Goal: Navigation & Orientation: Find specific page/section

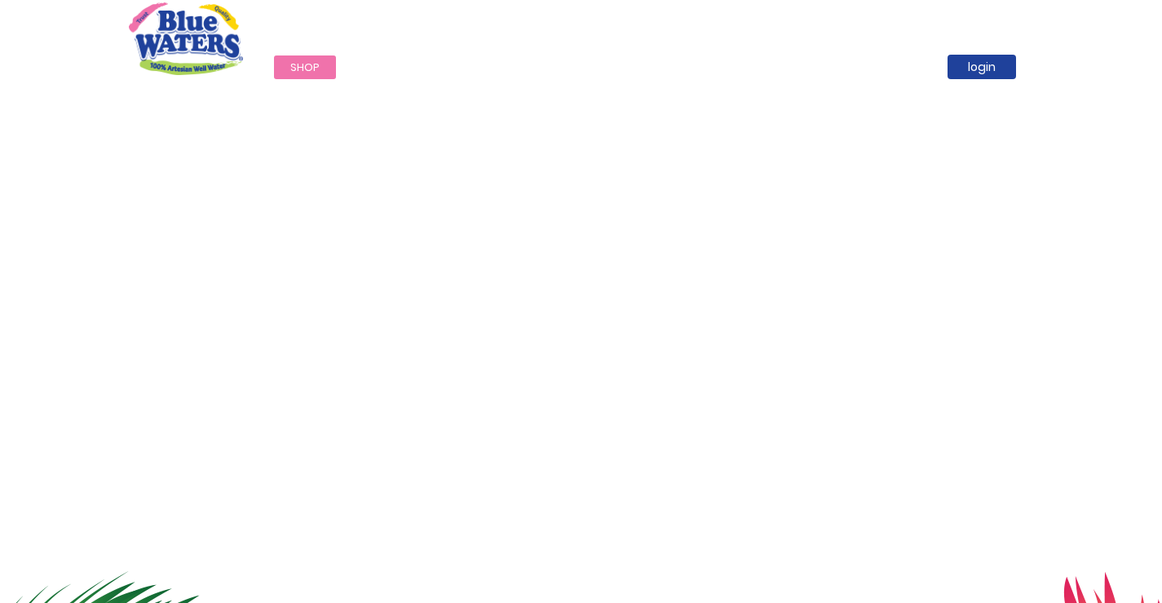
click at [298, 71] on span "Shop" at bounding box center [304, 67] width 29 height 15
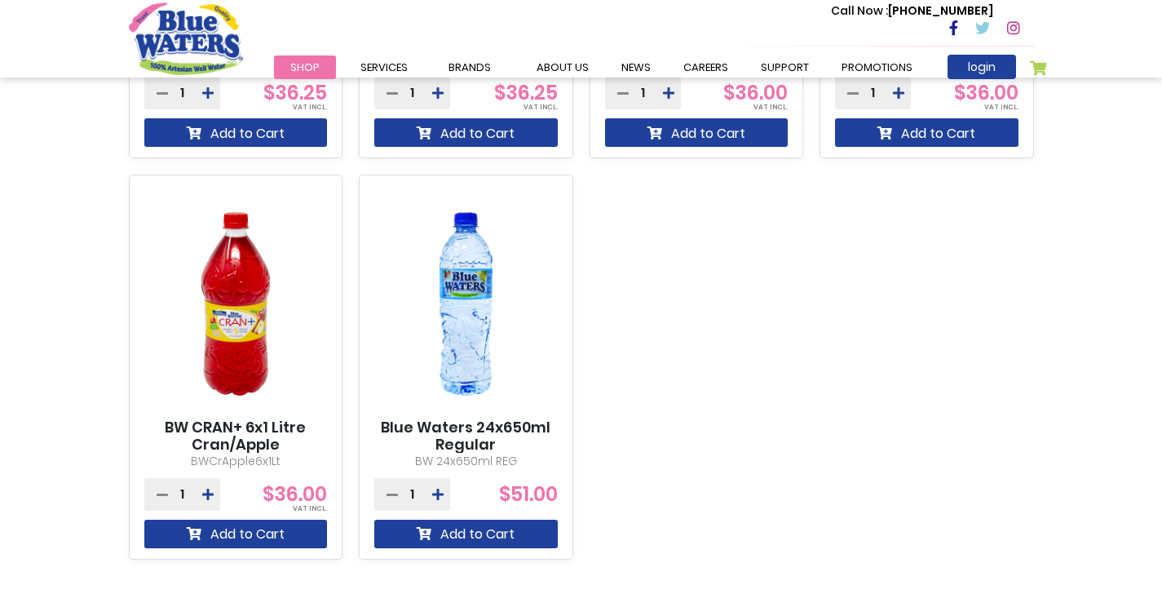
scroll to position [1550, 0]
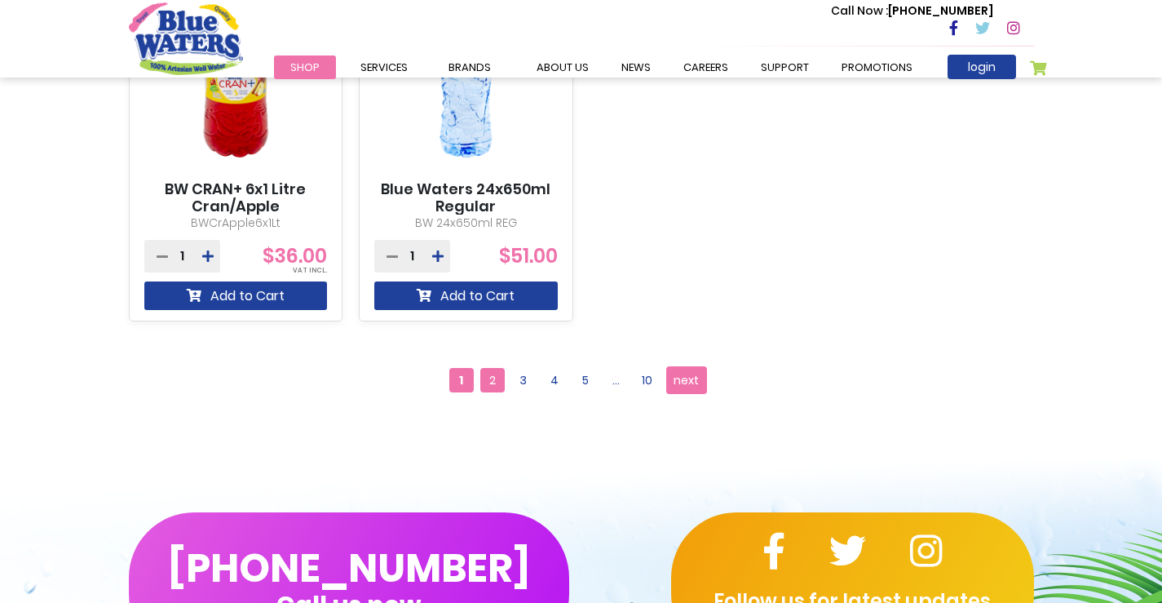
click at [488, 382] on span "2" at bounding box center [492, 380] width 24 height 24
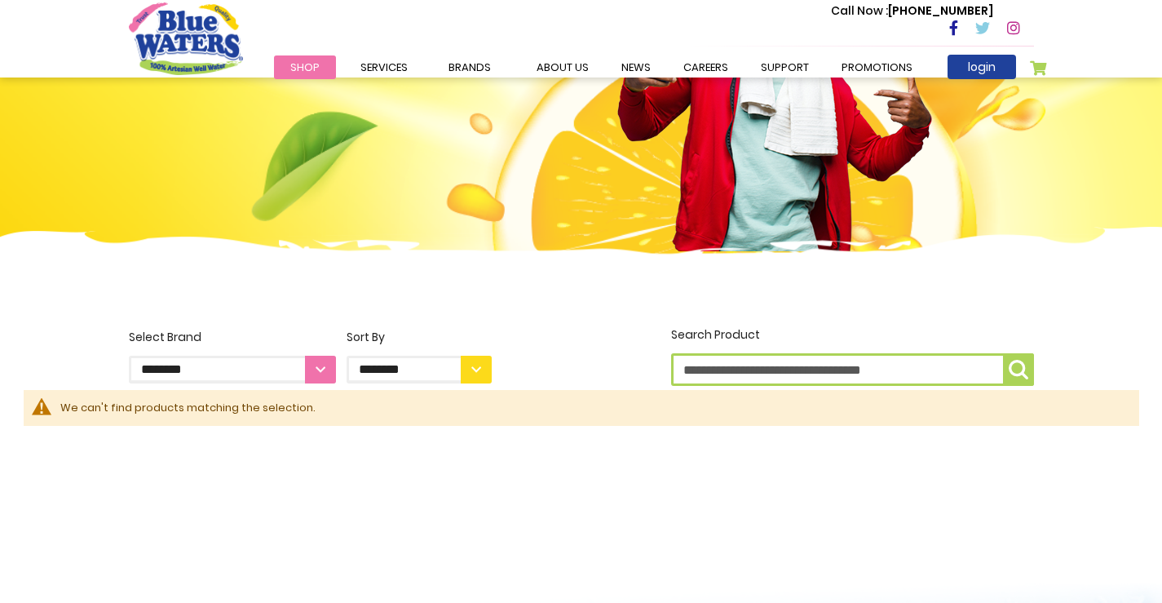
scroll to position [164, 0]
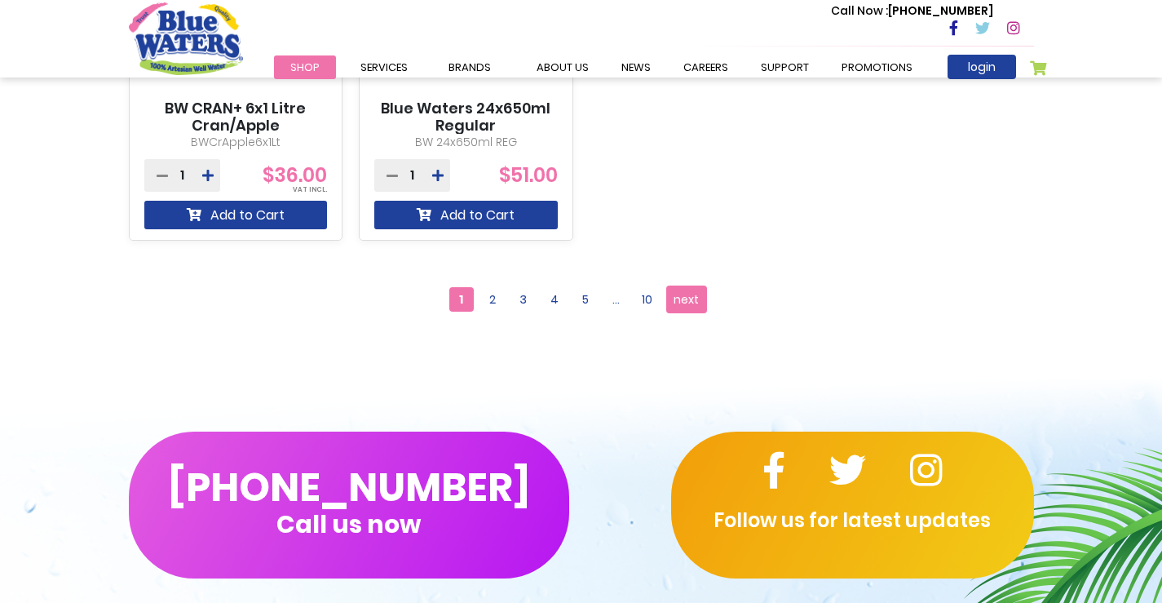
scroll to position [1631, 0]
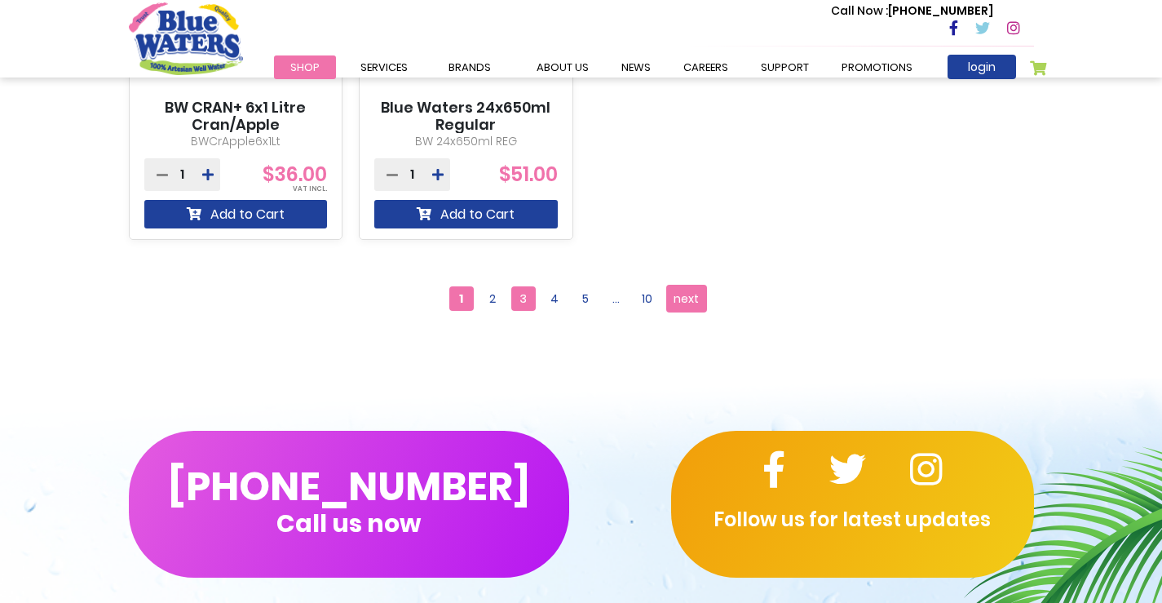
click at [525, 295] on span "3" at bounding box center [523, 298] width 24 height 24
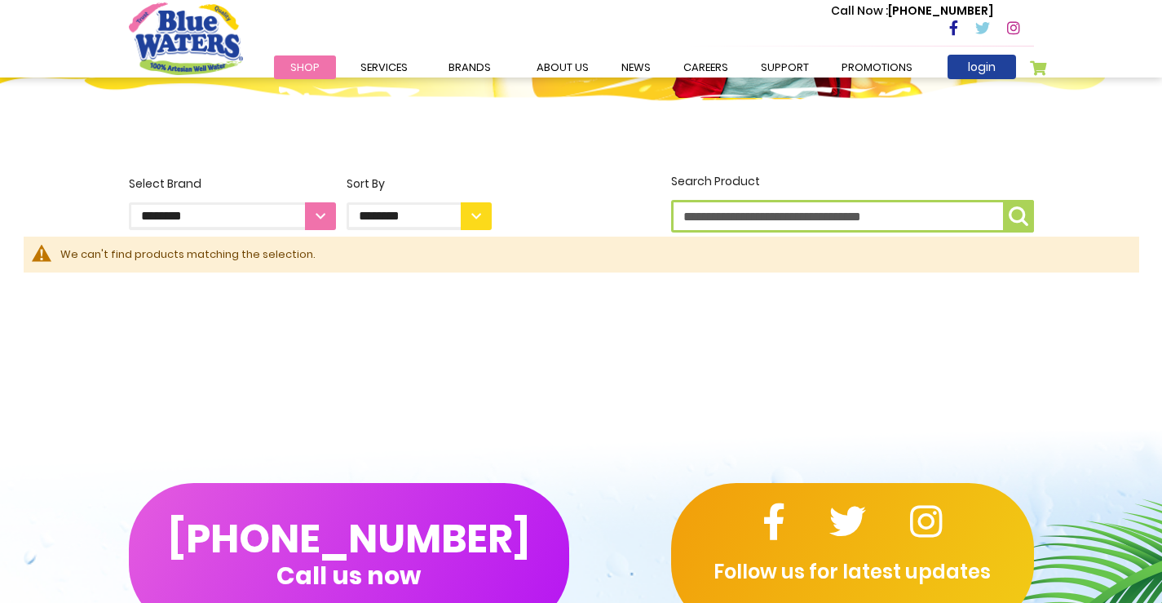
scroll to position [82, 0]
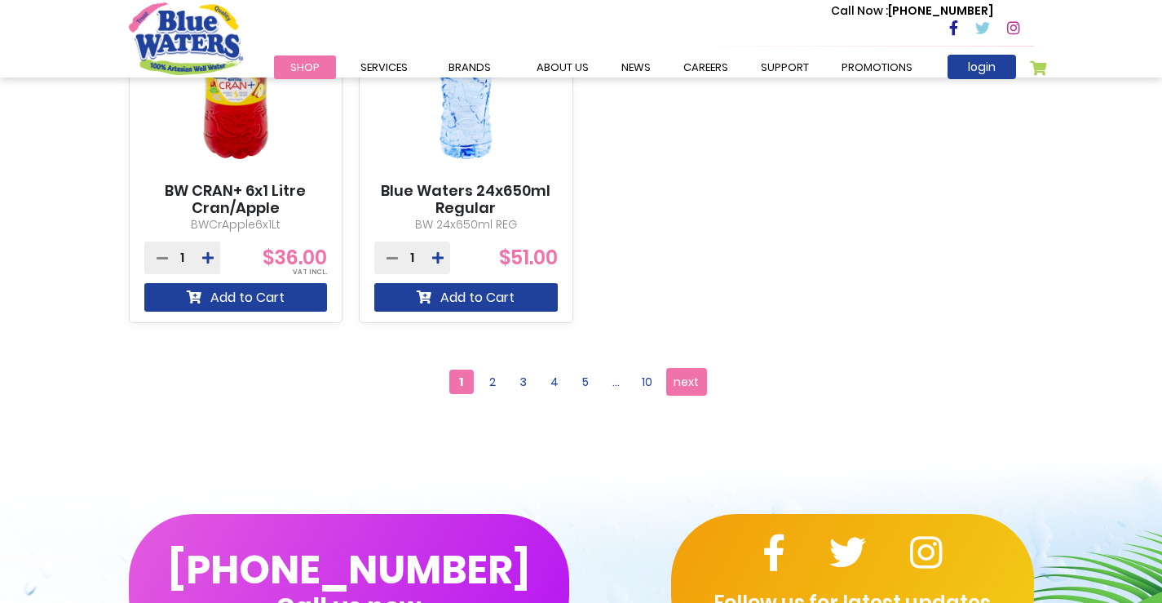
scroll to position [1713, 0]
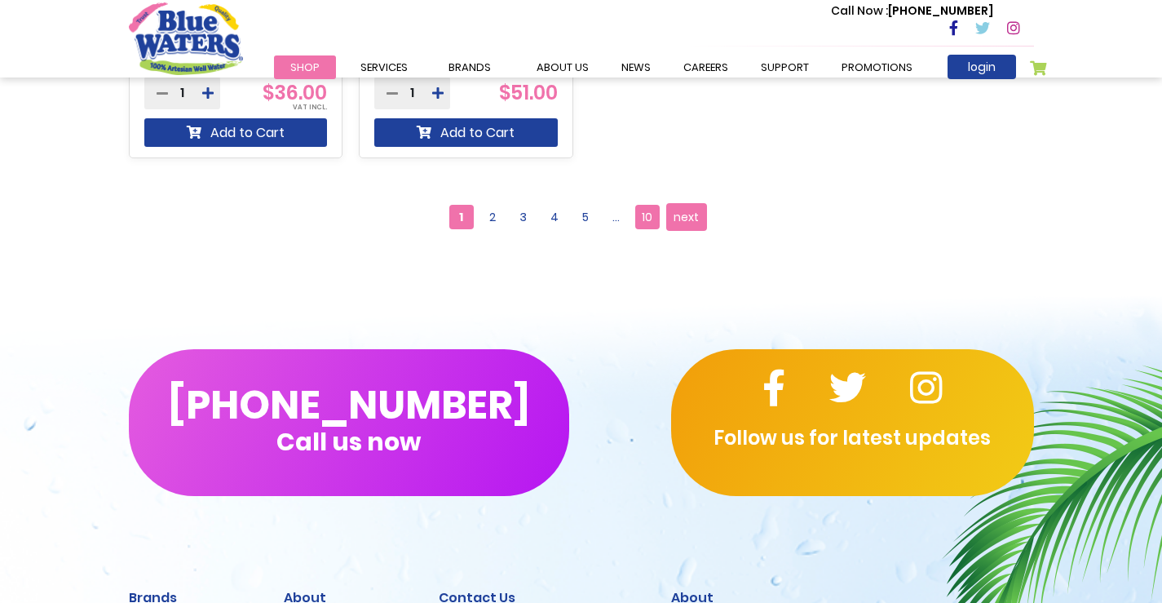
click at [651, 224] on span "10" at bounding box center [647, 217] width 24 height 24
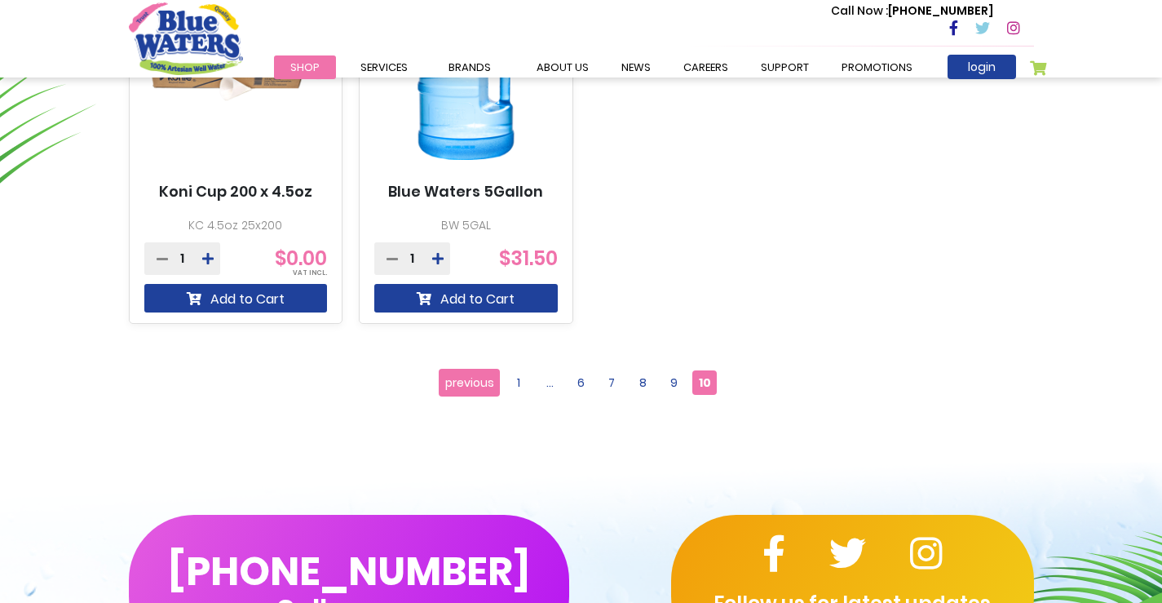
scroll to position [1305, 0]
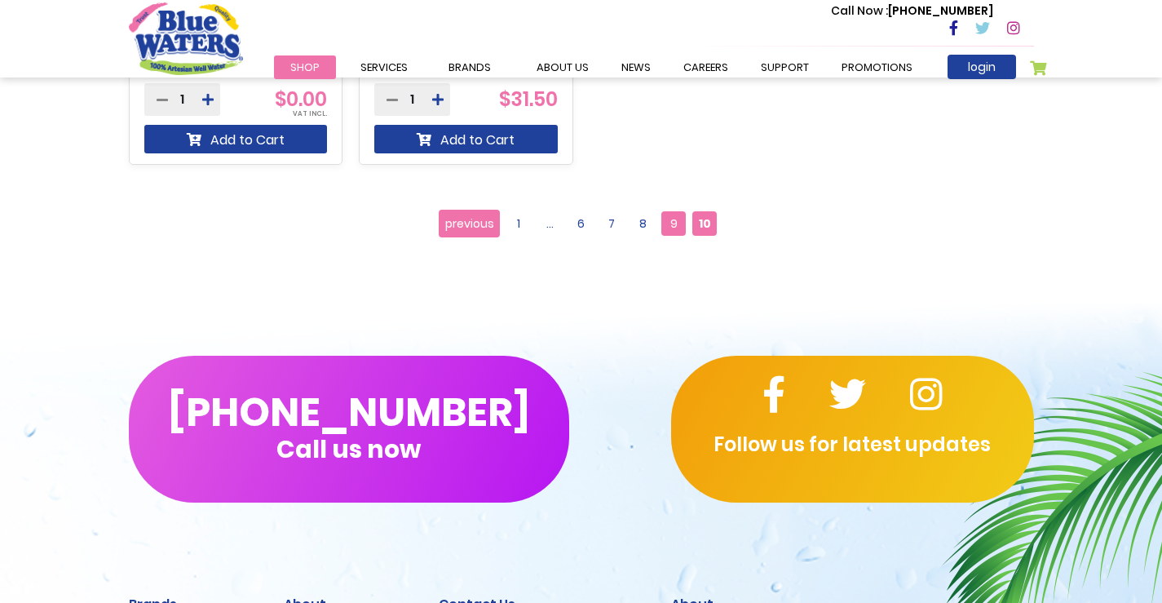
click at [673, 224] on span "9" at bounding box center [674, 223] width 24 height 24
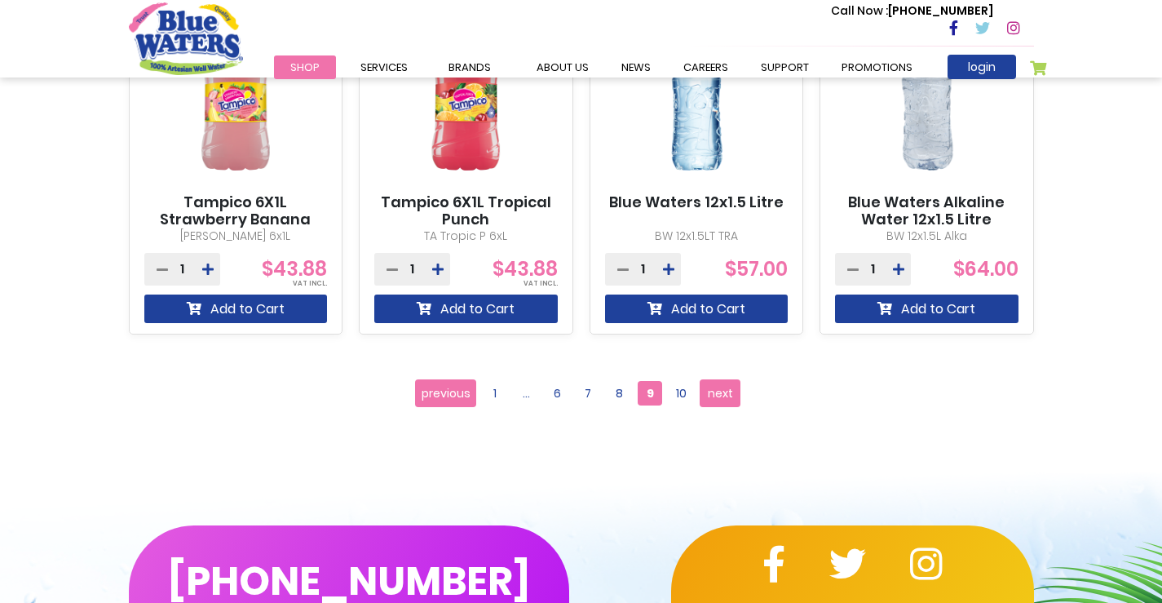
scroll to position [1550, 0]
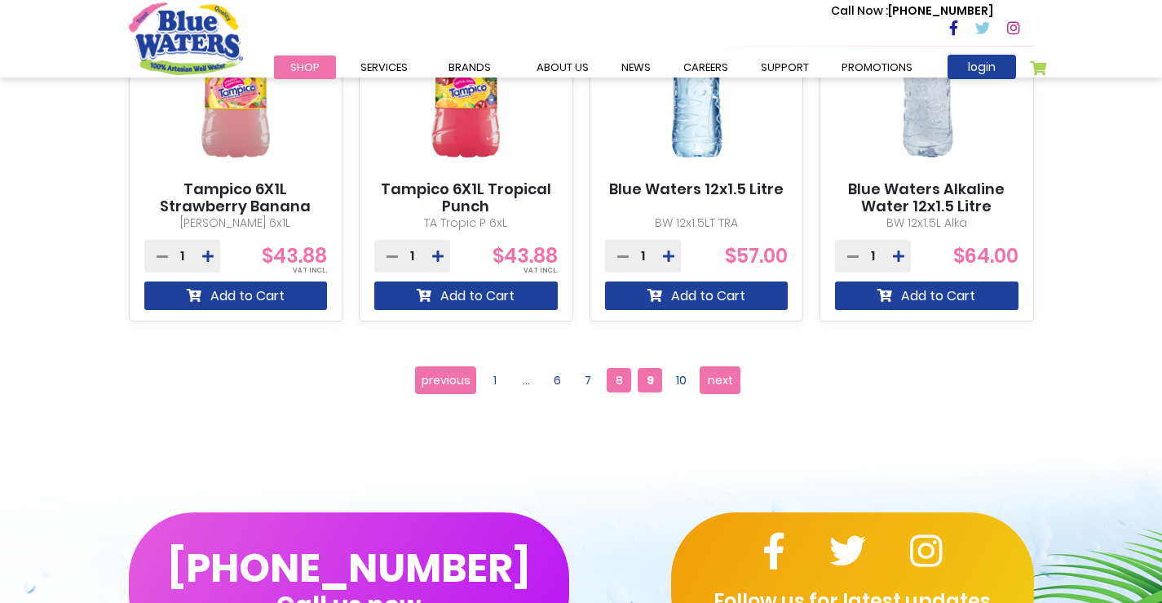
click at [618, 376] on span "8" at bounding box center [619, 380] width 24 height 24
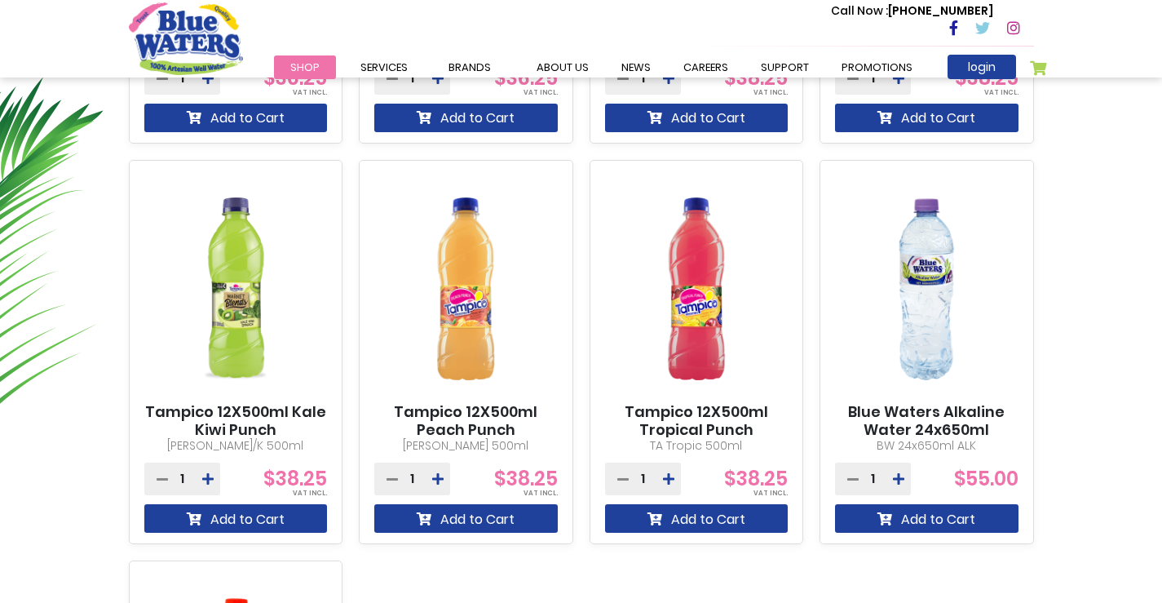
scroll to position [897, 0]
